Goal: Go to known website: Access a specific website the user already knows

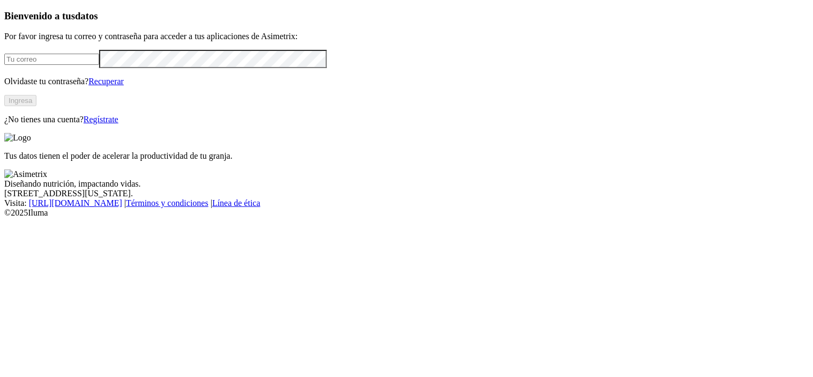
click at [99, 65] on input "email" at bounding box center [51, 59] width 95 height 11
type input "[PERSON_NAME][EMAIL_ADDRESS][PERSON_NAME][DOMAIN_NAME]"
click at [36, 106] on button "Ingresa" at bounding box center [20, 100] width 32 height 11
